Goal: Task Accomplishment & Management: Manage account settings

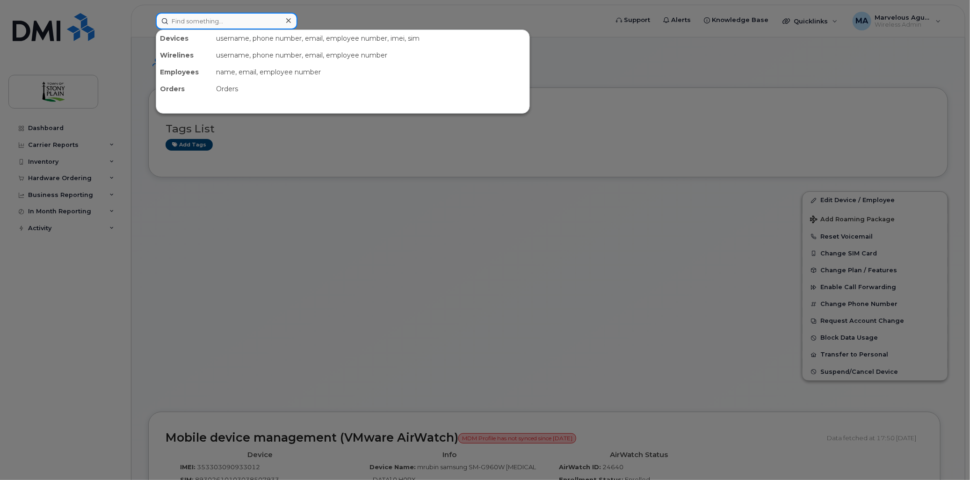
click at [215, 16] on input at bounding box center [227, 21] width 142 height 17
type input "midor"
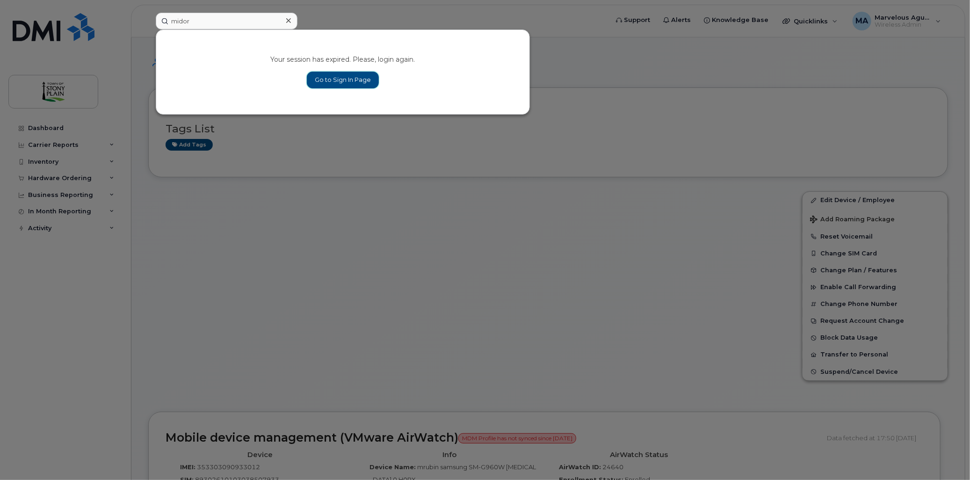
click at [232, 48] on link "Go to Sign In Page" at bounding box center [343, 80] width 72 height 17
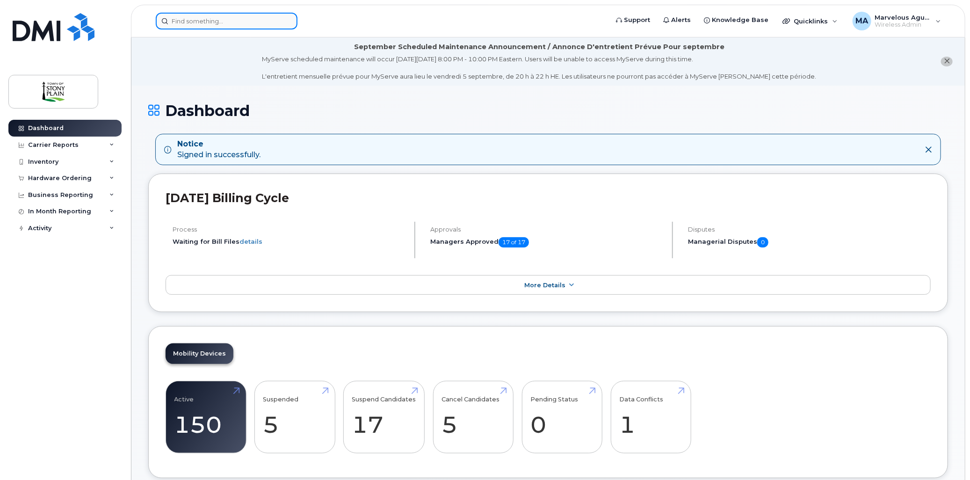
click at [257, 23] on input at bounding box center [227, 21] width 142 height 17
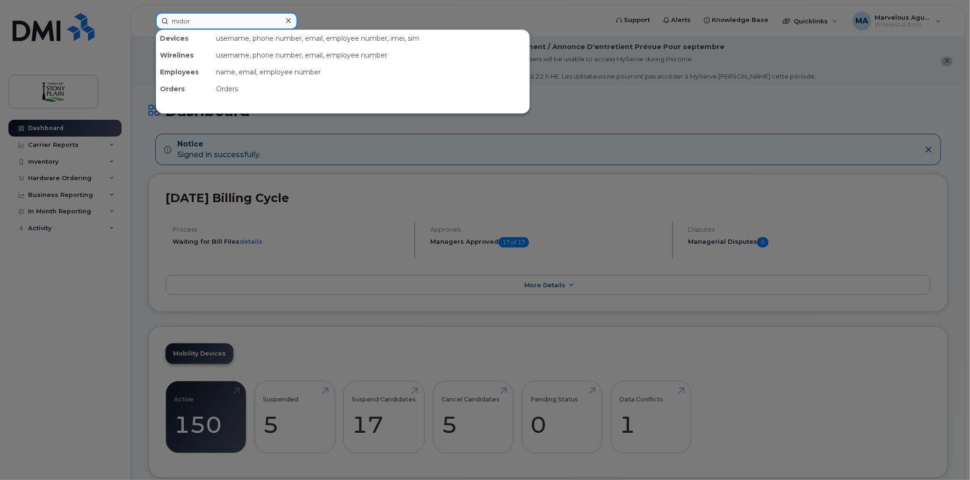
type input "midor"
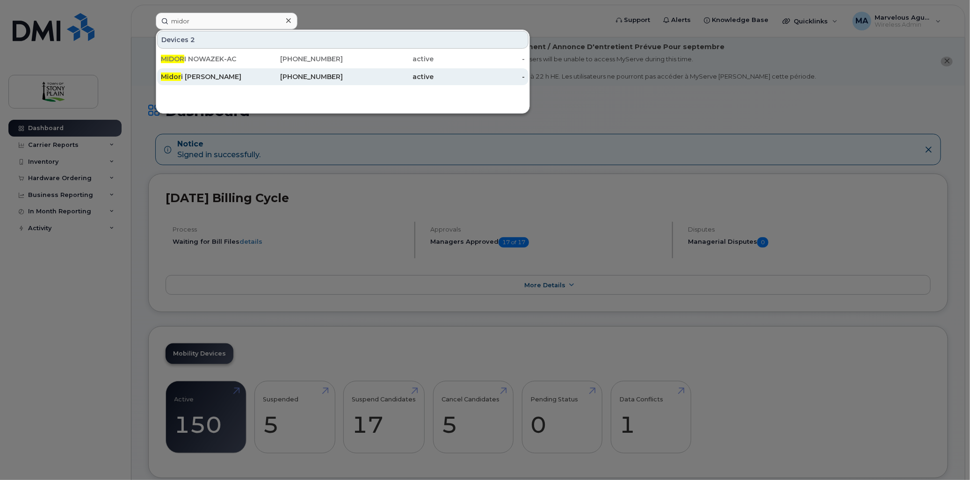
click at [239, 76] on div "Midor i Nowazek" at bounding box center [206, 76] width 91 height 9
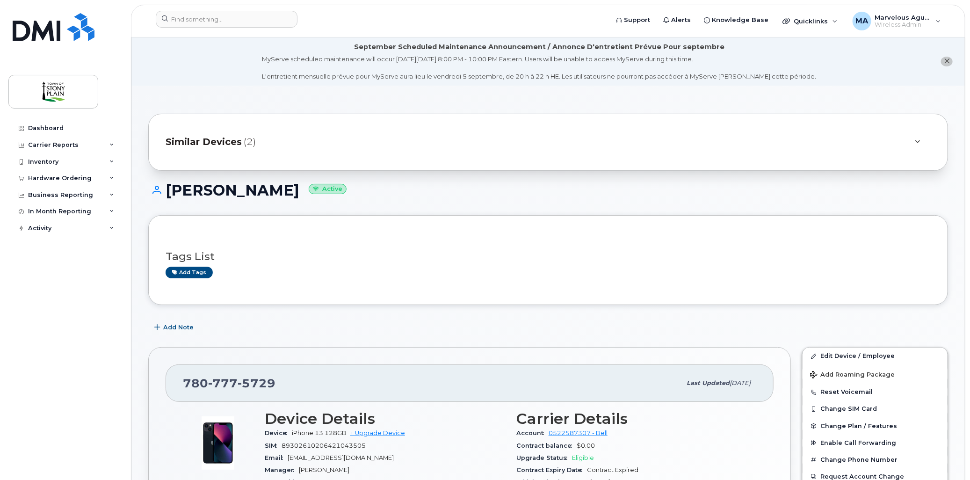
click at [917, 143] on icon at bounding box center [917, 142] width 5 height 6
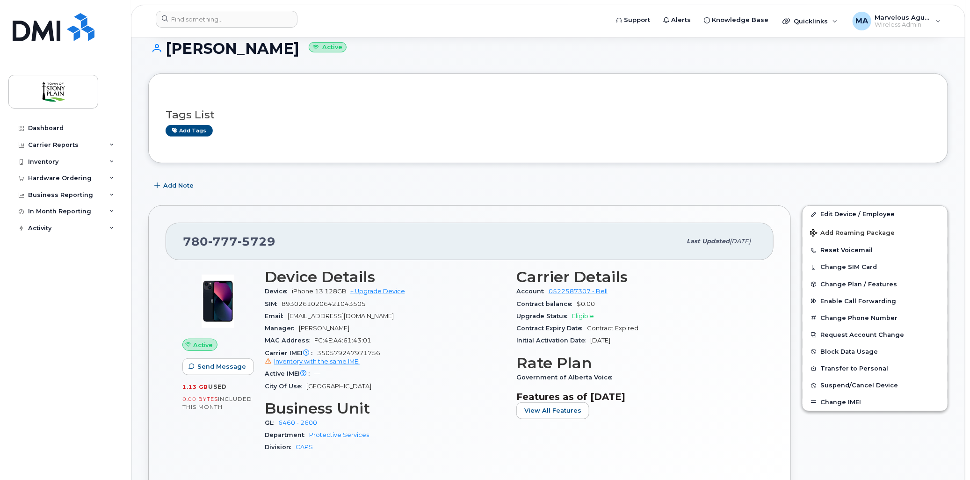
scroll to position [208, 0]
click at [865, 387] on span "Suspend/Cancel Device" at bounding box center [859, 386] width 78 height 7
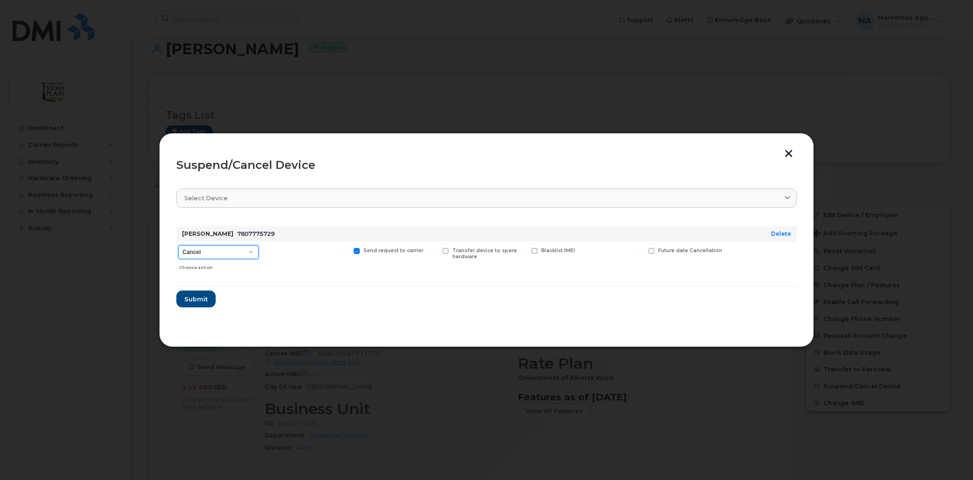
click at [248, 250] on select "Cancel Suspend - Extend Suspension Suspend - Reduced Rate Suspend - Full Rate S…" at bounding box center [218, 252] width 80 height 14
select select "[object Object]"
click at [178, 245] on select "Cancel Suspend - Extend Suspension Suspend - Reduced Rate Suspend - Full Rate S…" at bounding box center [218, 252] width 80 height 14
click at [194, 297] on span "Submit" at bounding box center [195, 299] width 23 height 9
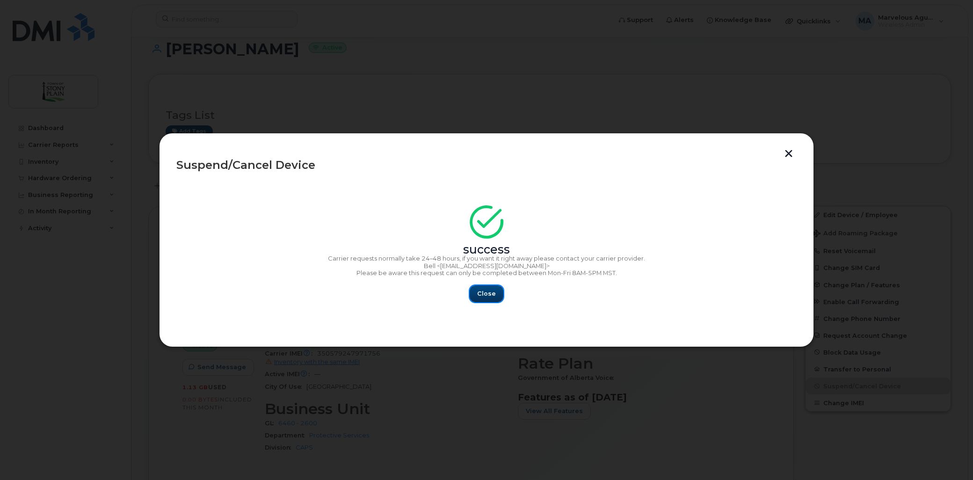
click at [479, 291] on span "Close" at bounding box center [486, 293] width 19 height 9
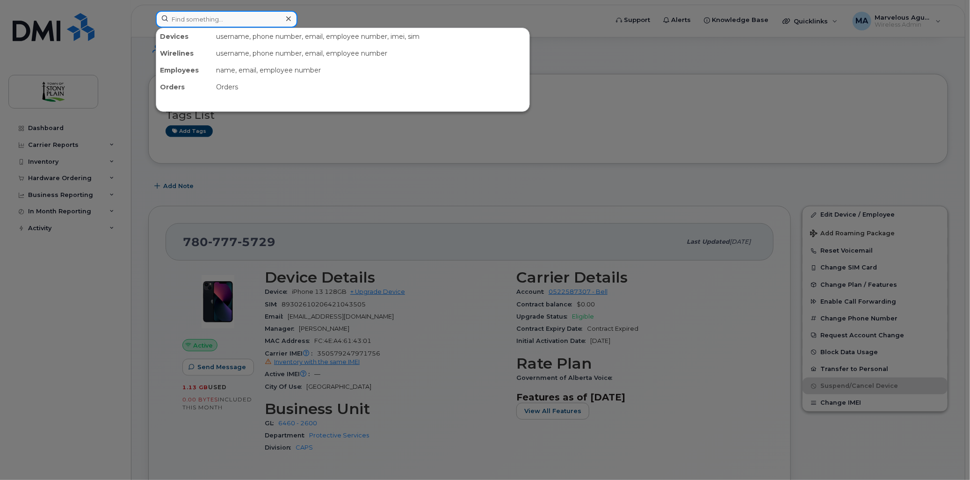
click at [202, 16] on input at bounding box center [227, 19] width 142 height 17
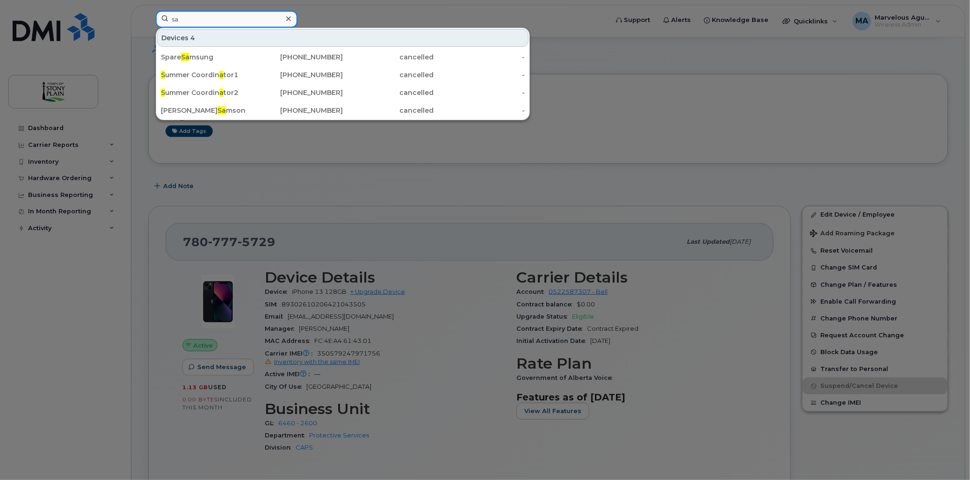
type input "s"
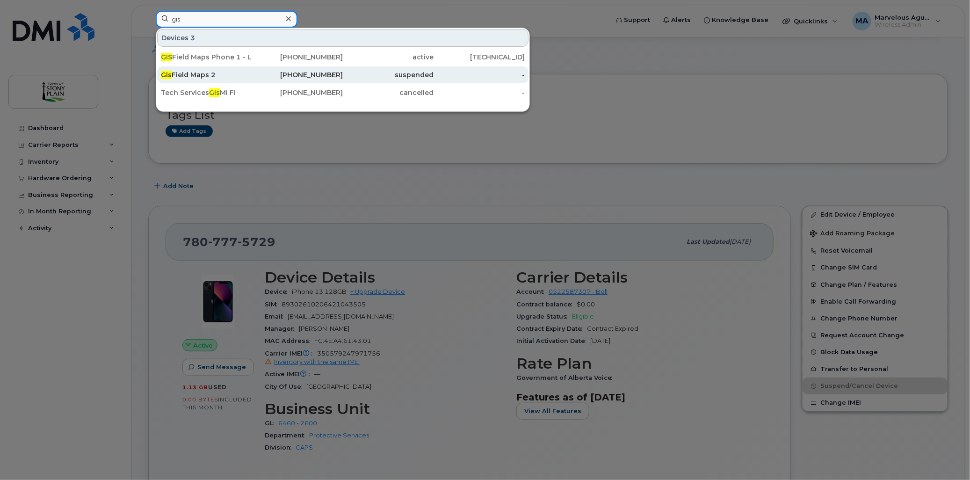
type input "gis"
click at [209, 76] on div "Gis Field Maps 2" at bounding box center [206, 74] width 91 height 9
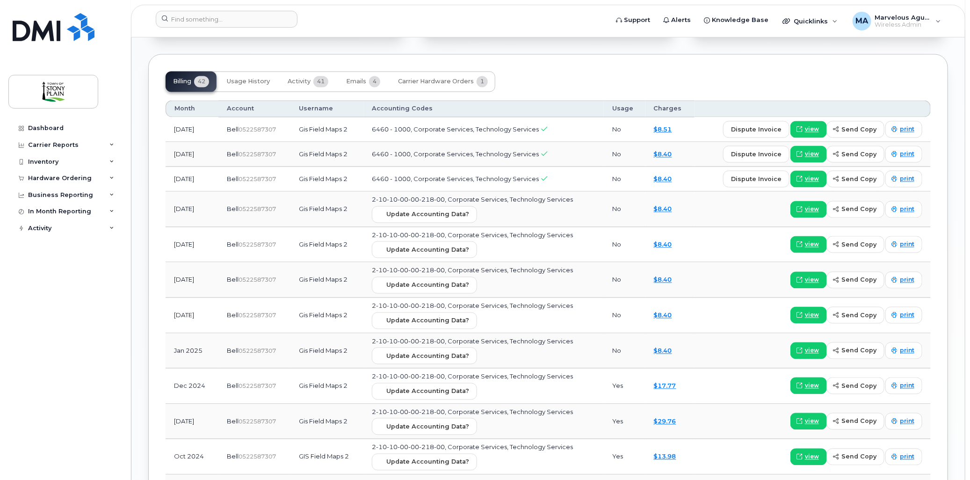
scroll to position [1039, 0]
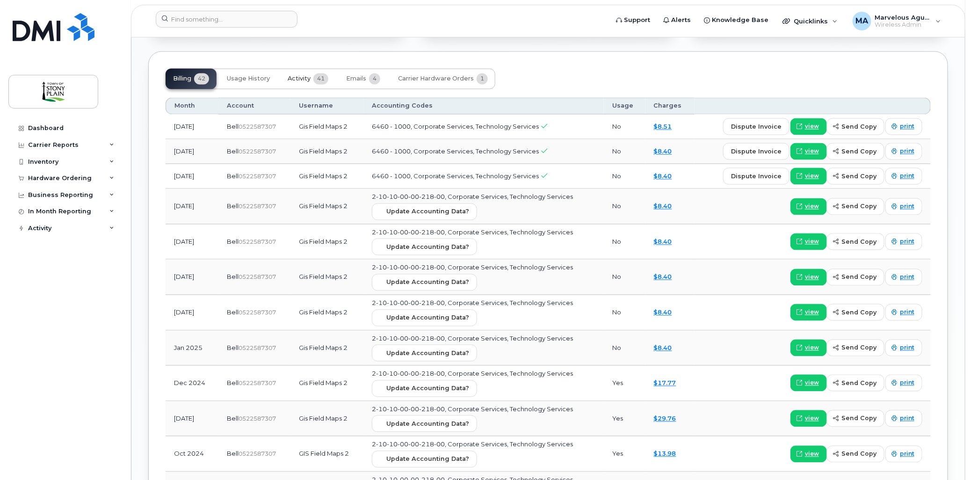
click at [309, 81] on span "Activity" at bounding box center [299, 78] width 23 height 7
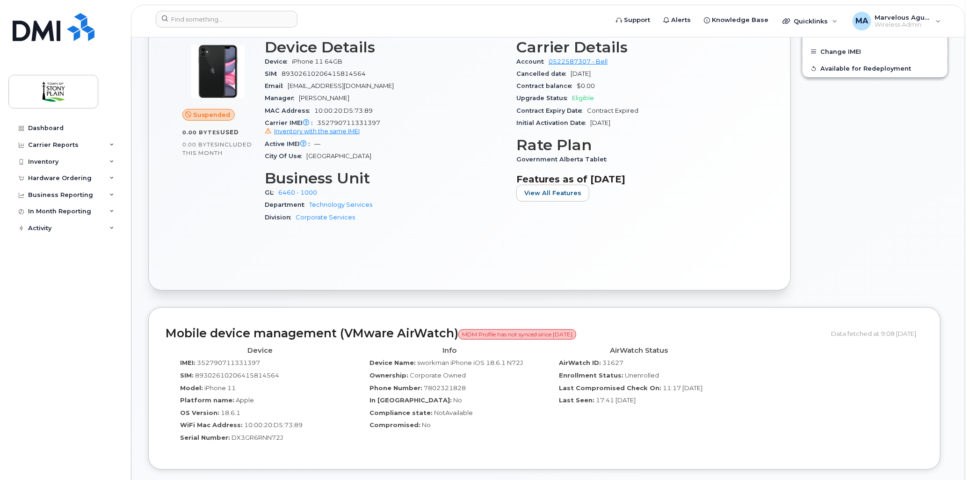
scroll to position [52, 0]
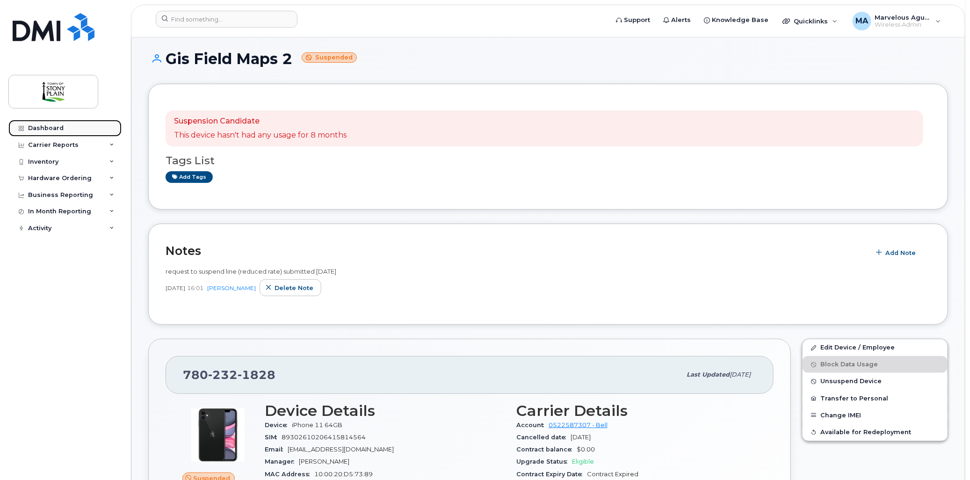
click at [44, 128] on div "Dashboard" at bounding box center [46, 127] width 36 height 7
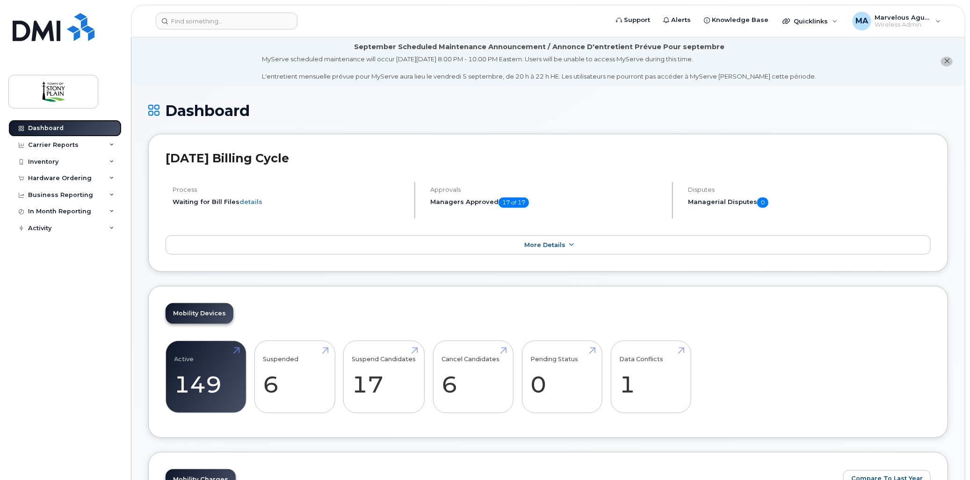
click at [39, 128] on div "Dashboard" at bounding box center [46, 127] width 36 height 7
drag, startPoint x: 7, startPoint y: 239, endPoint x: 115, endPoint y: 218, distance: 109.4
click at [113, 218] on div "In Month Reporting" at bounding box center [64, 211] width 113 height 17
